Goal: Task Accomplishment & Management: Use online tool/utility

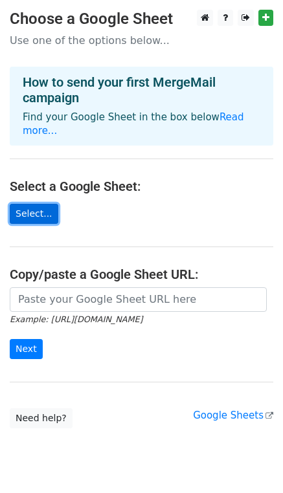
click at [39, 204] on link "Select..." at bounding box center [34, 214] width 48 height 20
click at [23, 204] on link "Select..." at bounding box center [34, 214] width 48 height 20
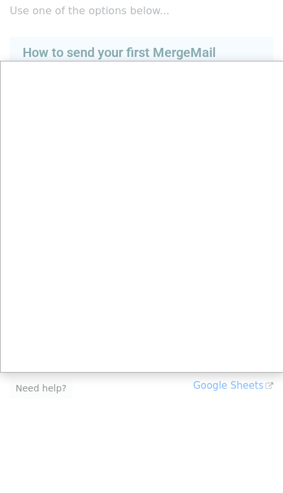
scroll to position [25, 0]
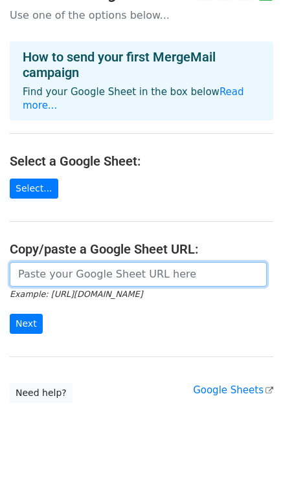
click at [191, 264] on input "url" at bounding box center [138, 274] width 257 height 25
paste input "https://docs.google.com/spreadsheets/d/1wwVshf1UEXBZVk8me2NKfQtKC9ZGSMIm/edit?u…"
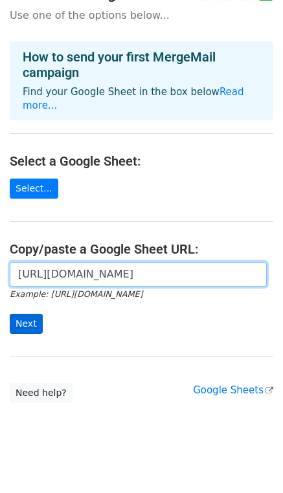
type input "https://docs.google.com/spreadsheets/d/1wwVshf1UEXBZVk8me2NKfQtKC9ZGSMIm/edit?u…"
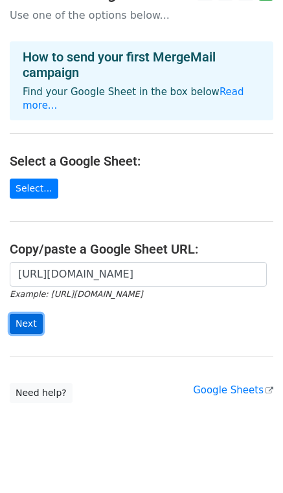
scroll to position [0, 0]
click at [22, 314] on input "Next" at bounding box center [26, 324] width 33 height 20
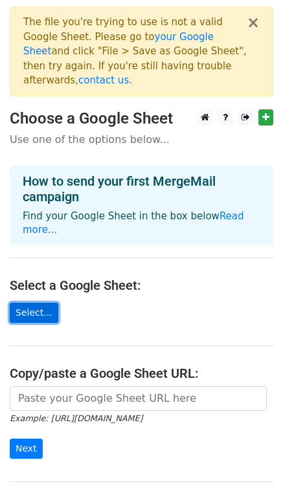
click at [31, 303] on link "Select..." at bounding box center [34, 313] width 48 height 20
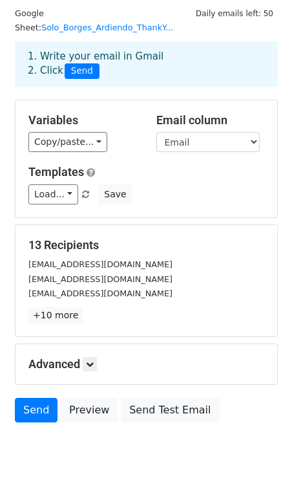
scroll to position [76, 0]
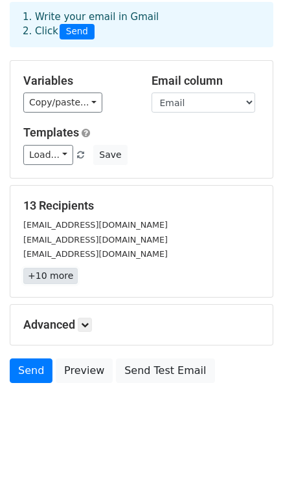
click at [32, 274] on link "+10 more" at bounding box center [50, 276] width 54 height 16
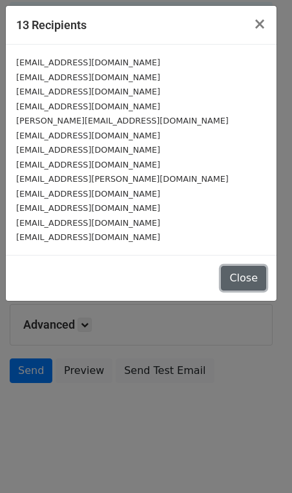
click at [255, 280] on button "Close" at bounding box center [243, 278] width 45 height 25
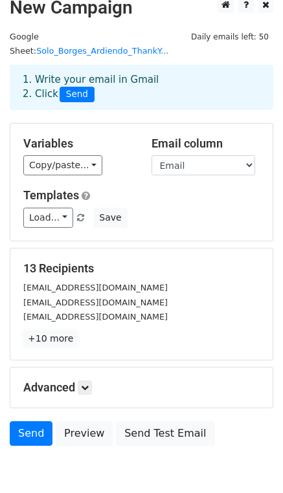
scroll to position [0, 0]
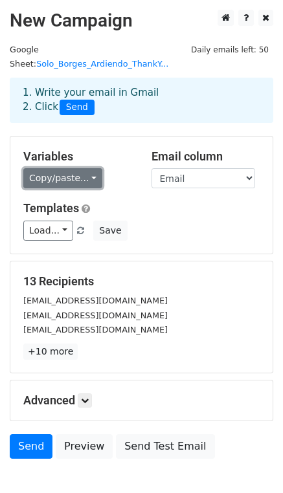
click at [84, 177] on link "Copy/paste..." at bounding box center [62, 178] width 79 height 20
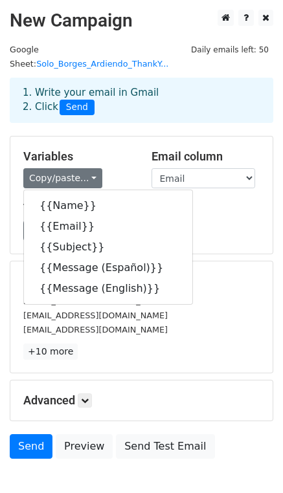
click at [107, 176] on div "Copy/paste... {{Name}} {{Email}} {{Subject}} {{Message (Español)}} {{Message (E…" at bounding box center [77, 178] width 109 height 20
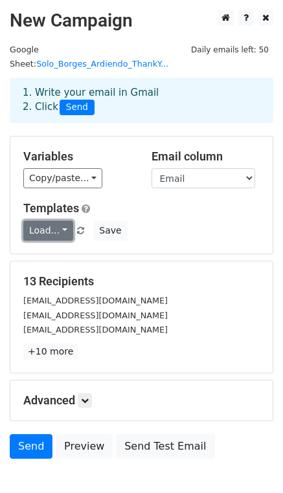
click at [62, 228] on link "Load..." at bounding box center [48, 230] width 50 height 20
click at [211, 224] on div "Load... No templates saved Save" at bounding box center [141, 230] width 255 height 20
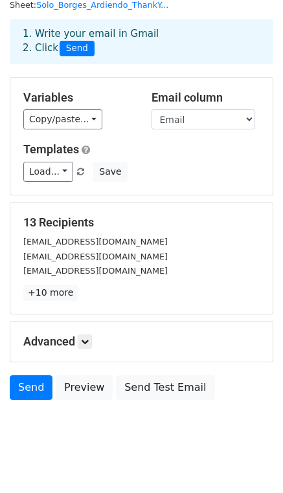
scroll to position [65, 0]
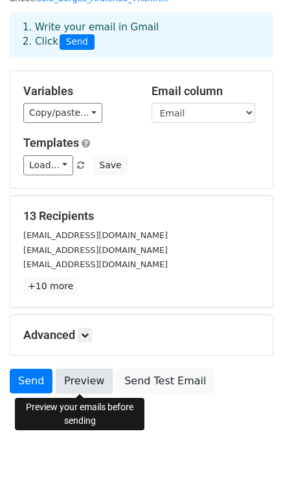
click at [92, 377] on link "Preview" at bounding box center [84, 380] width 57 height 25
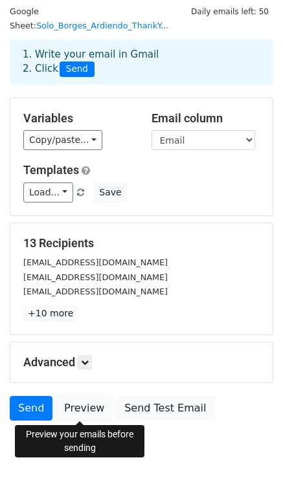
scroll to position [37, 0]
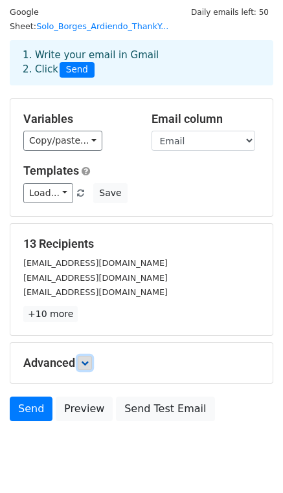
click at [85, 359] on icon at bounding box center [85, 363] width 8 height 8
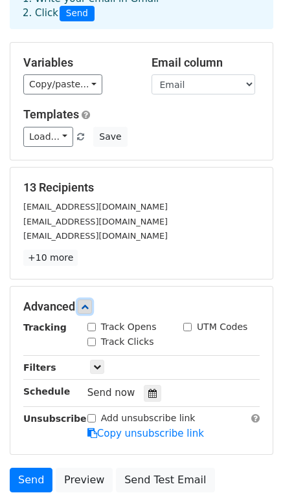
scroll to position [145, 0]
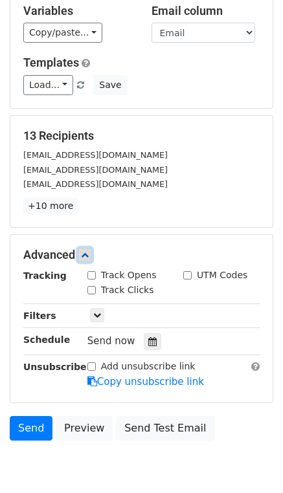
click at [89, 253] on icon at bounding box center [85, 255] width 8 height 8
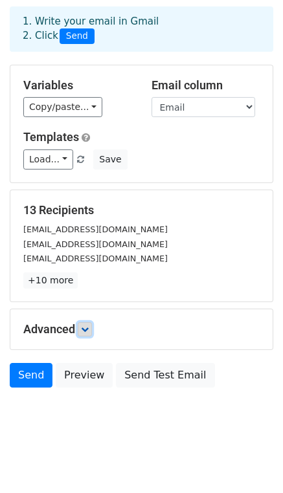
scroll to position [76, 0]
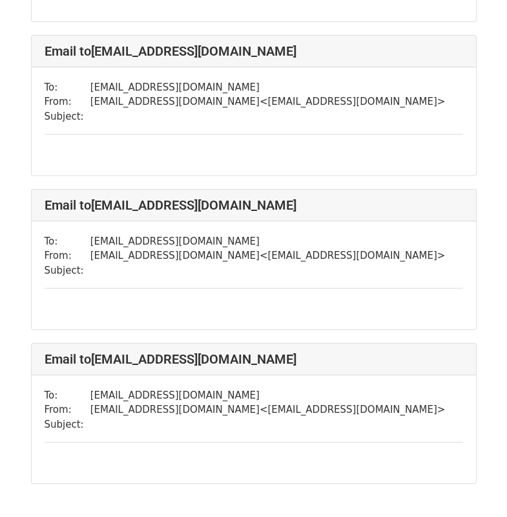
scroll to position [1761, 0]
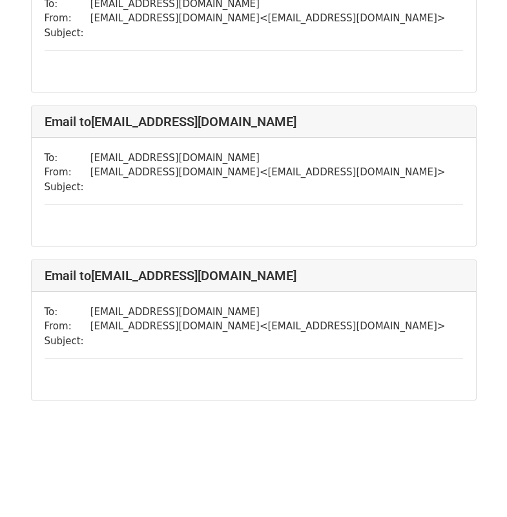
click at [259, 351] on div "To: [EMAIL_ADDRESS][DOMAIN_NAME] From: [EMAIL_ADDRESS][DOMAIN_NAME] < [EMAIL_AD…" at bounding box center [254, 346] width 445 height 108
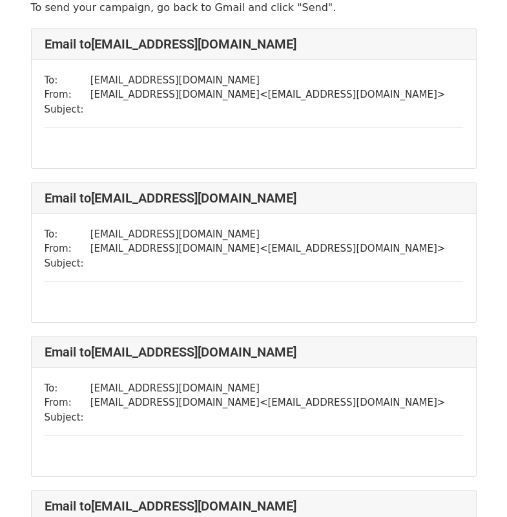
scroll to position [0, 0]
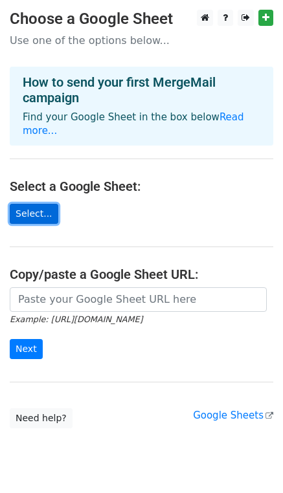
click at [37, 204] on link "Select..." at bounding box center [34, 214] width 48 height 20
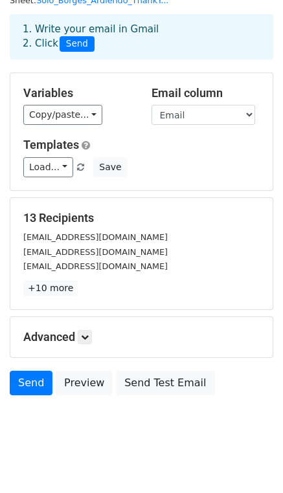
scroll to position [76, 0]
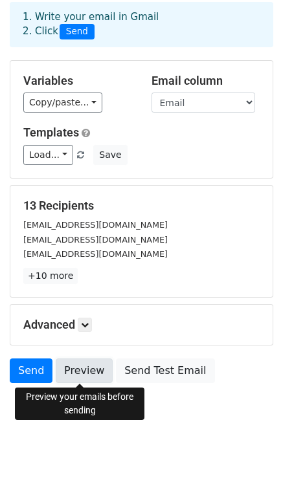
click at [79, 372] on link "Preview" at bounding box center [84, 370] width 57 height 25
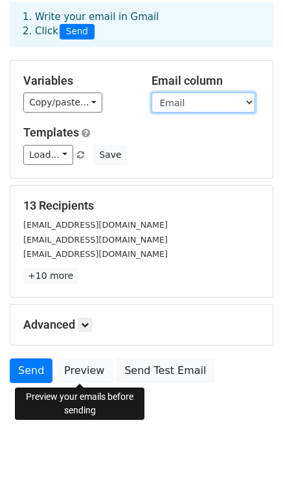
click at [198, 101] on select "Name Email Subject Message (English)" at bounding box center [202, 102] width 103 height 20
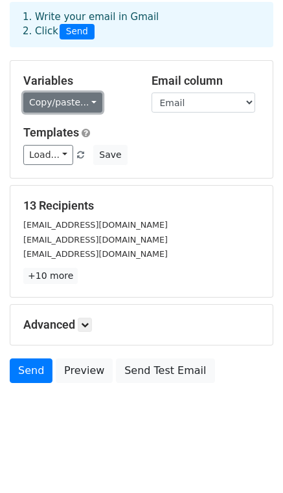
click at [86, 104] on link "Copy/paste..." at bounding box center [62, 102] width 79 height 20
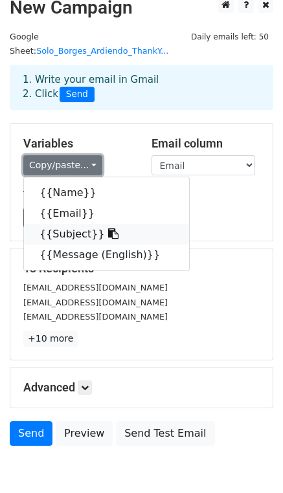
scroll to position [0, 0]
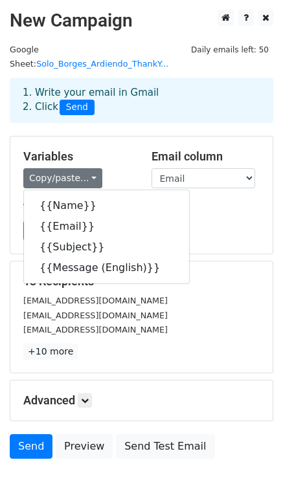
click at [136, 171] on div "Variables Copy/paste... {{Name}} {{Email}} {{Subject}} {{Message (English)}}" at bounding box center [78, 168] width 128 height 39
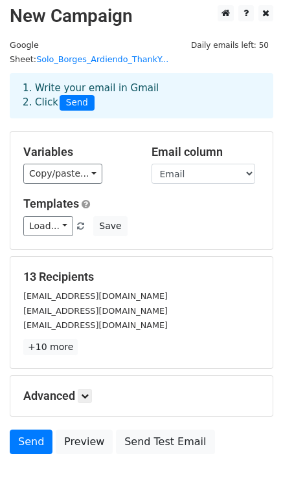
scroll to position [5, 0]
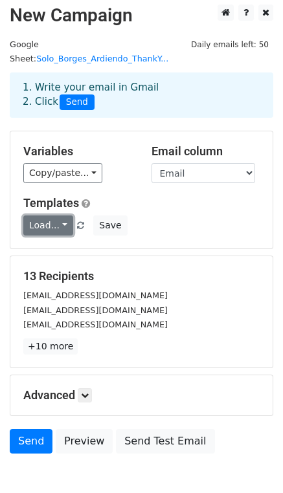
click at [53, 228] on link "Load..." at bounding box center [48, 225] width 50 height 20
click at [127, 188] on div "Variables Copy/paste... {{Name}} {{Email}} {{Subject}} {{Message (English)}} Em…" at bounding box center [141, 189] width 262 height 117
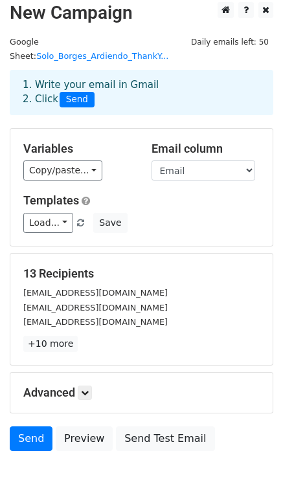
scroll to position [0, 0]
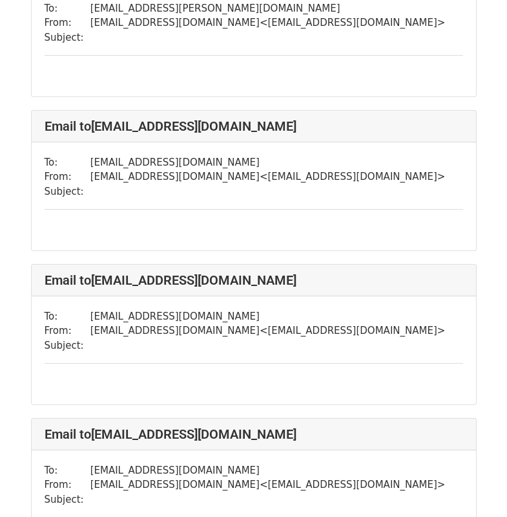
scroll to position [1761, 0]
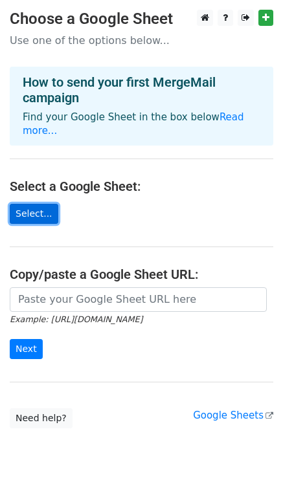
click at [23, 204] on link "Select..." at bounding box center [34, 214] width 48 height 20
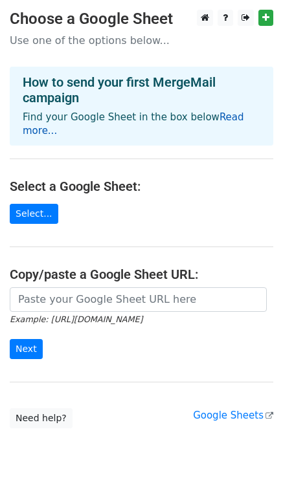
click at [226, 115] on link "Read more..." at bounding box center [133, 123] width 221 height 25
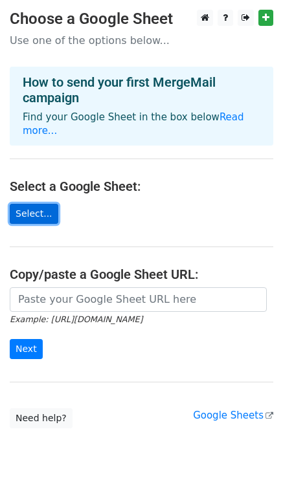
click at [32, 204] on link "Select..." at bounding box center [34, 214] width 48 height 20
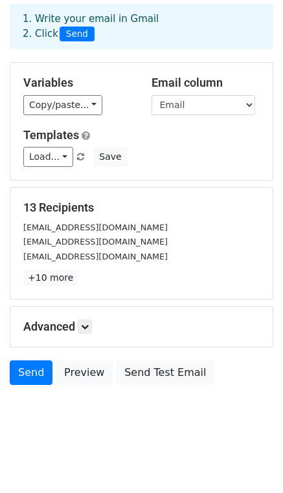
scroll to position [61, 0]
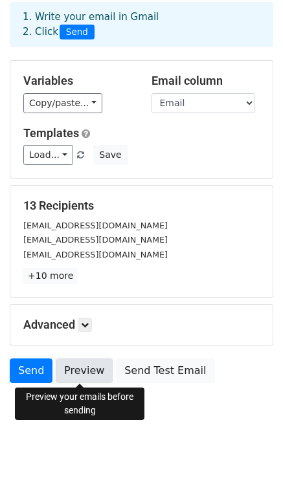
click at [88, 372] on link "Preview" at bounding box center [84, 370] width 57 height 25
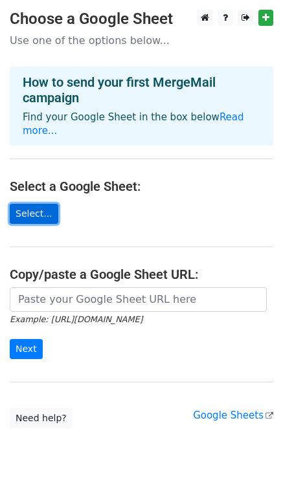
click at [30, 204] on link "Select..." at bounding box center [34, 214] width 48 height 20
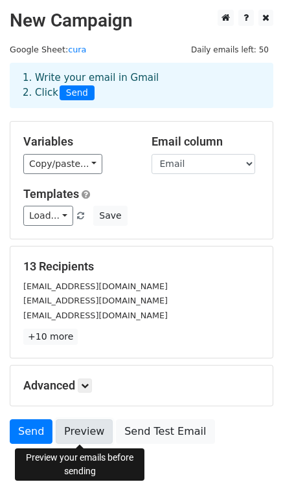
click at [75, 432] on link "Preview" at bounding box center [84, 431] width 57 height 25
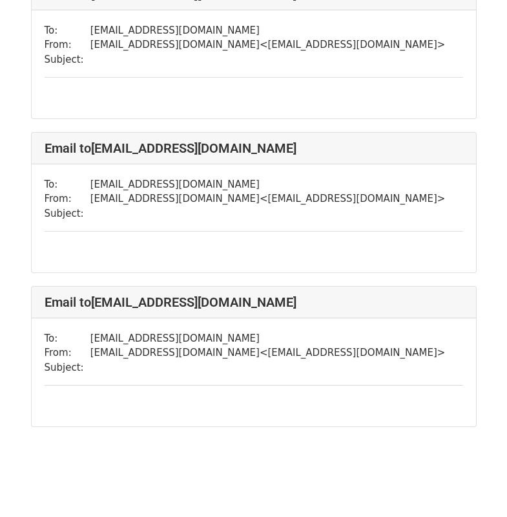
scroll to position [1761, 0]
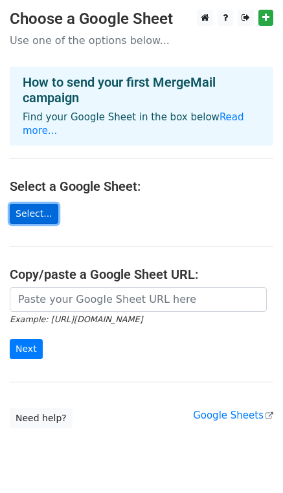
click at [35, 204] on link "Select..." at bounding box center [34, 214] width 48 height 20
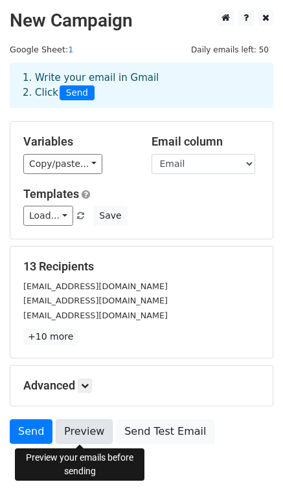
click at [73, 432] on link "Preview" at bounding box center [84, 431] width 57 height 25
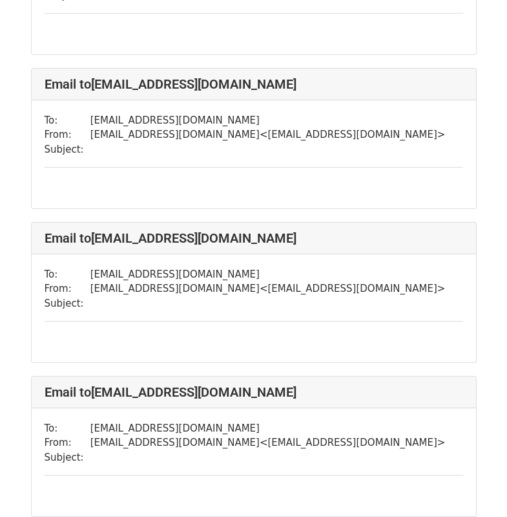
scroll to position [1761, 0]
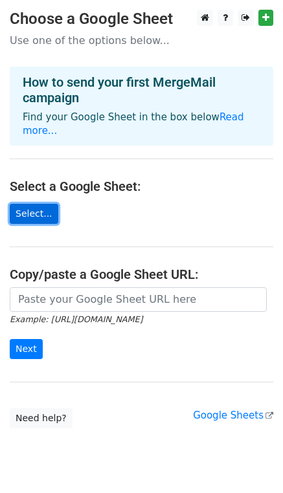
click at [27, 204] on link "Select..." at bounding box center [34, 214] width 48 height 20
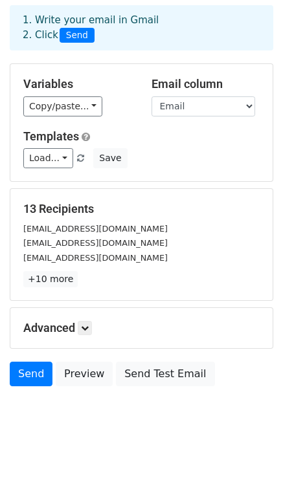
scroll to position [61, 0]
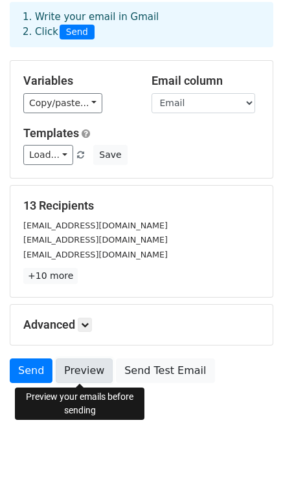
click at [73, 376] on link "Preview" at bounding box center [84, 370] width 57 height 25
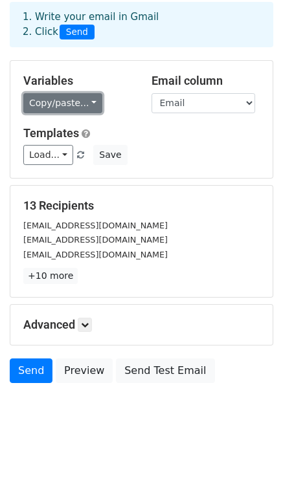
click at [78, 105] on link "Copy/paste..." at bounding box center [62, 103] width 79 height 20
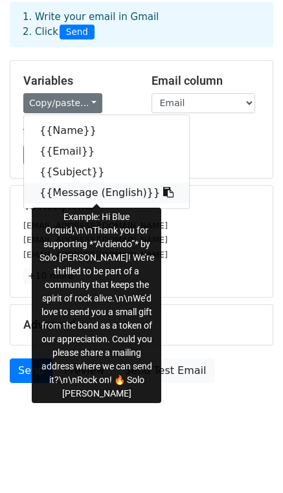
click at [61, 193] on link "{{Message (English)}}" at bounding box center [106, 192] width 165 height 21
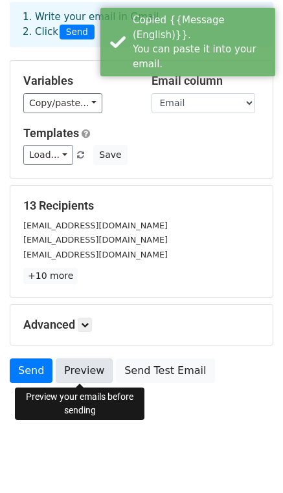
click at [74, 368] on link "Preview" at bounding box center [84, 370] width 57 height 25
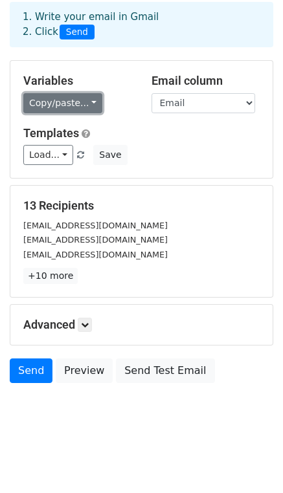
click at [84, 97] on link "Copy/paste..." at bounding box center [62, 103] width 79 height 20
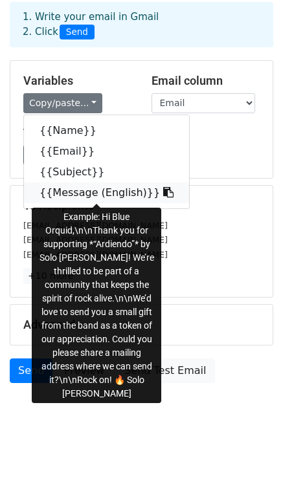
click at [163, 194] on icon at bounding box center [168, 192] width 10 height 10
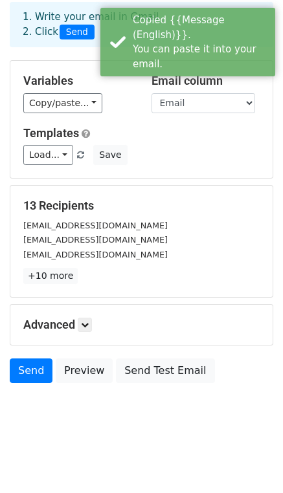
scroll to position [59, 0]
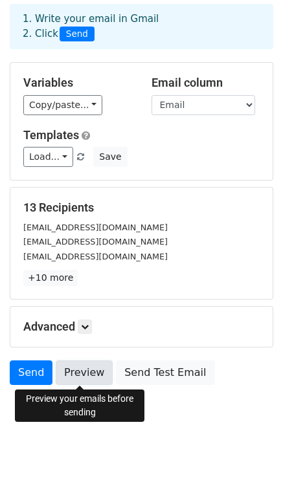
click at [85, 378] on link "Preview" at bounding box center [84, 372] width 57 height 25
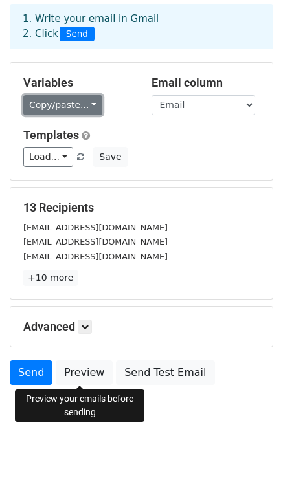
click at [89, 107] on link "Copy/paste..." at bounding box center [62, 105] width 79 height 20
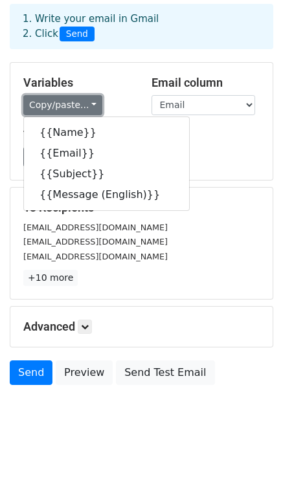
click at [89, 107] on link "Copy/paste..." at bounding box center [62, 105] width 79 height 20
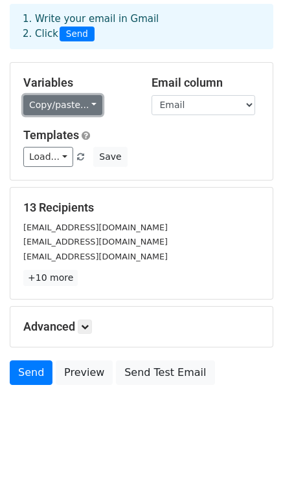
click at [89, 107] on link "Copy/paste..." at bounding box center [62, 105] width 79 height 20
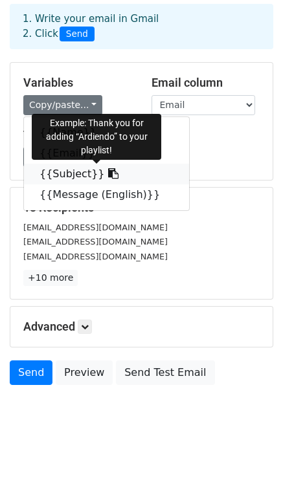
click at [108, 173] on icon at bounding box center [113, 173] width 10 height 10
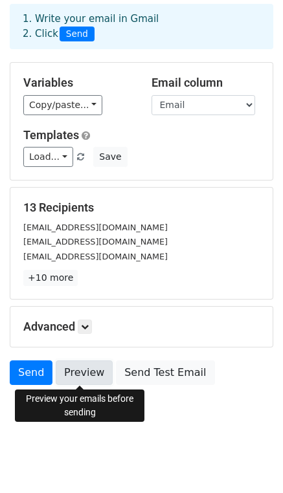
click at [79, 370] on link "Preview" at bounding box center [84, 372] width 57 height 25
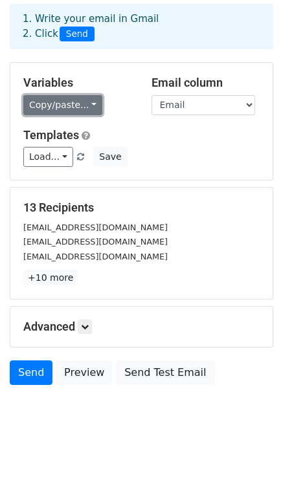
click at [85, 102] on link "Copy/paste..." at bounding box center [62, 105] width 79 height 20
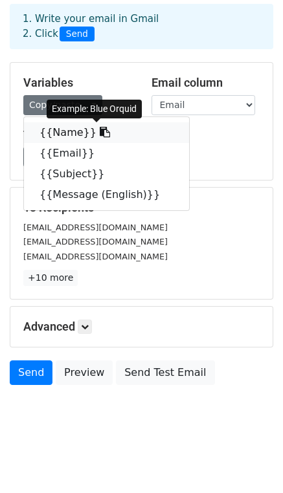
click at [100, 131] on icon at bounding box center [105, 132] width 10 height 10
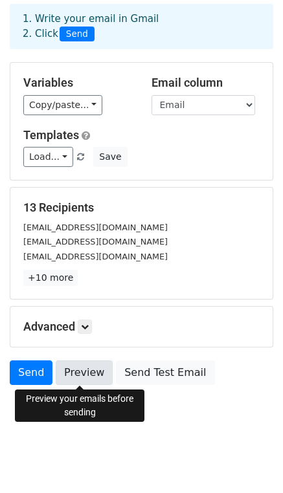
click at [76, 369] on link "Preview" at bounding box center [84, 372] width 57 height 25
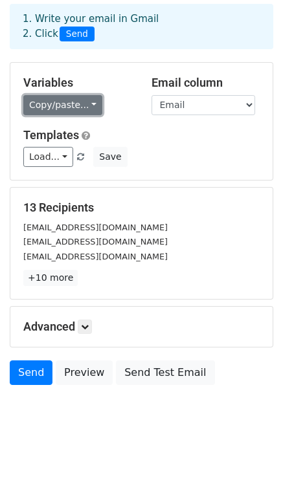
click at [91, 107] on link "Copy/paste..." at bounding box center [62, 105] width 79 height 20
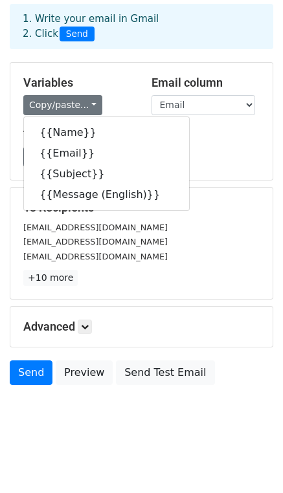
click at [127, 100] on div "Copy/paste... {{Name}} {{Email}} {{Subject}} {{Message (English)}}" at bounding box center [77, 105] width 109 height 20
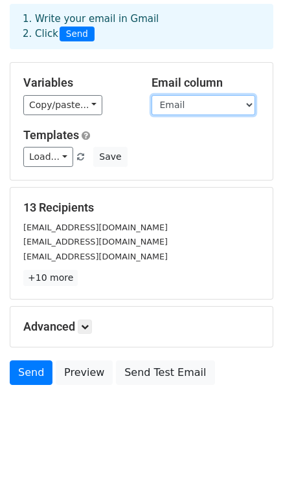
click at [170, 109] on select "Name Email Subject Message (English)" at bounding box center [202, 105] width 103 height 20
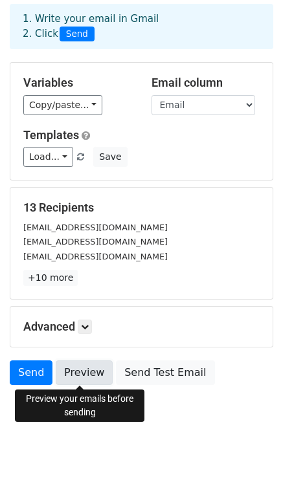
click at [87, 377] on link "Preview" at bounding box center [84, 372] width 57 height 25
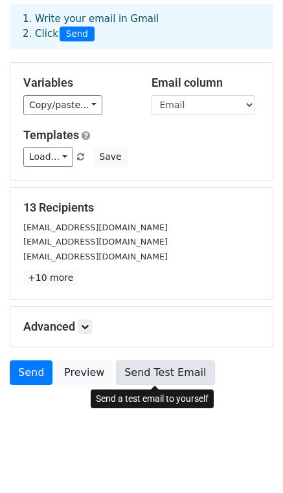
click at [155, 372] on link "Send Test Email" at bounding box center [165, 372] width 98 height 25
click at [166, 375] on link "Send Test Email" at bounding box center [165, 372] width 98 height 25
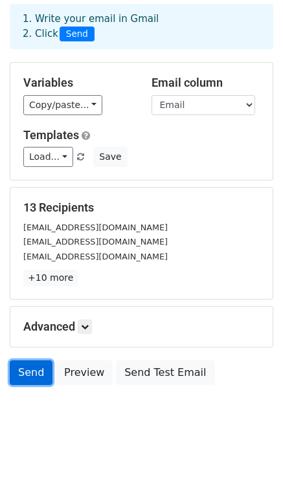
click at [27, 372] on link "Send" at bounding box center [31, 372] width 43 height 25
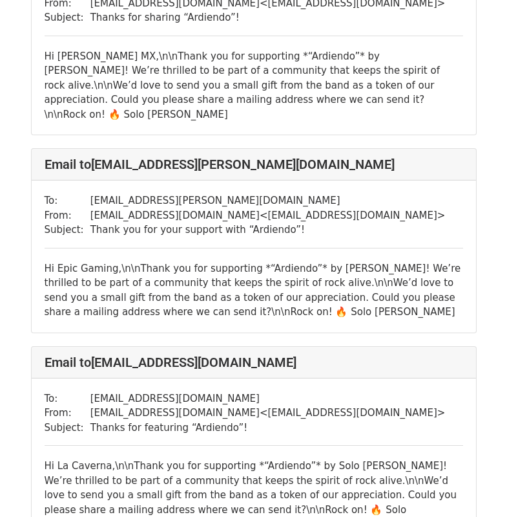
scroll to position [1653, 0]
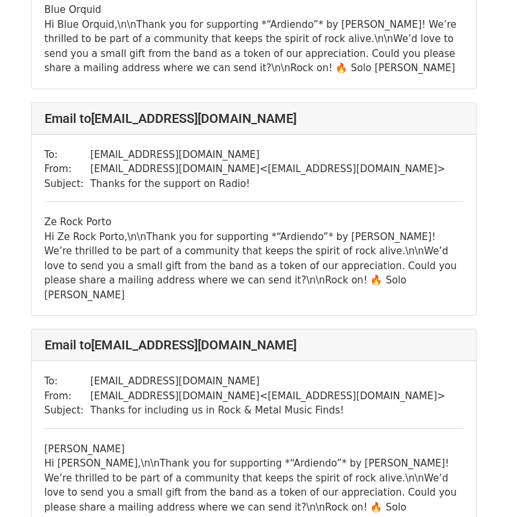
scroll to position [204, 0]
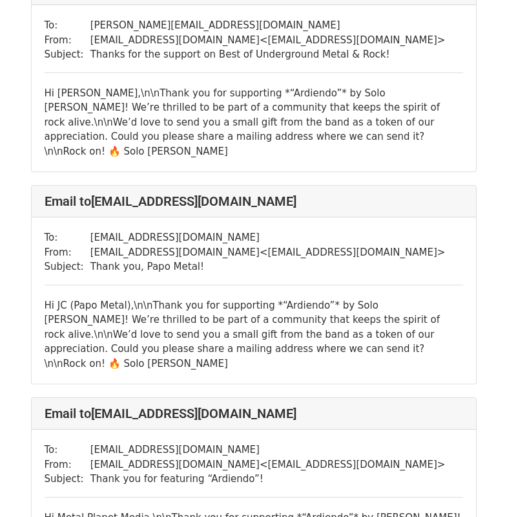
scroll to position [1187, 0]
